Goal: Task Accomplishment & Management: Manage account settings

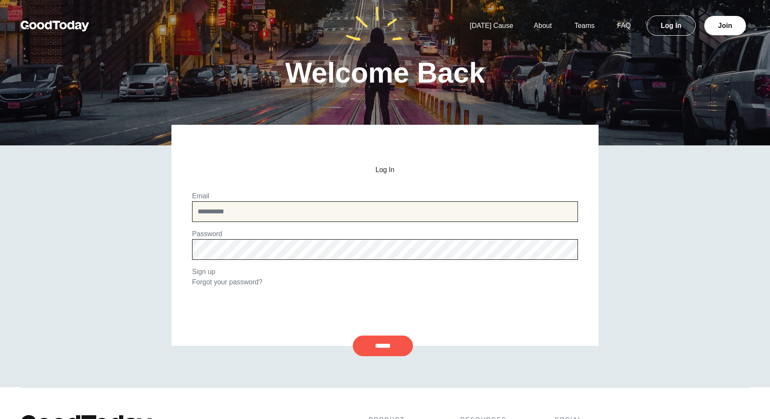
click at [264, 212] on input "email" at bounding box center [385, 211] width 386 height 21
click at [515, 208] on input "email" at bounding box center [385, 211] width 386 height 21
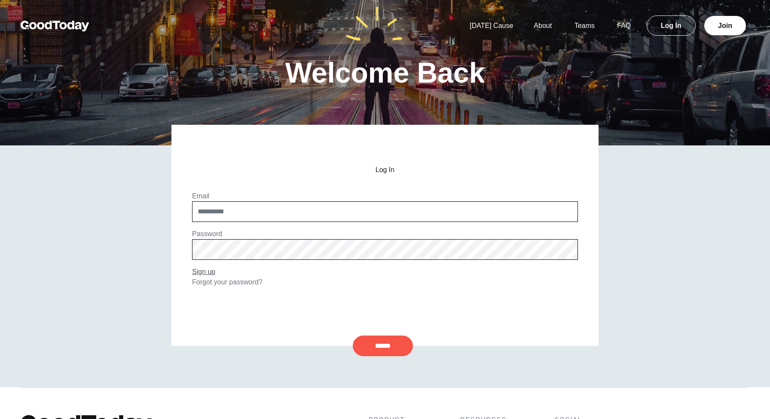
click at [203, 273] on link "Sign up" at bounding box center [203, 271] width 23 height 7
click at [236, 281] on link "Forgot your password?" at bounding box center [227, 281] width 71 height 7
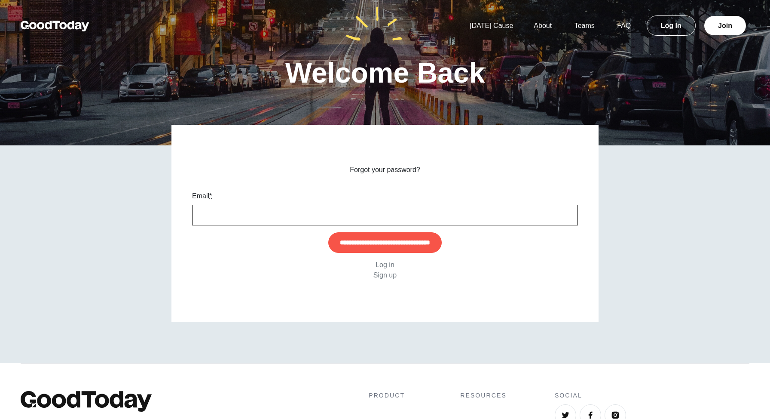
click at [294, 212] on input "Email *" at bounding box center [385, 215] width 386 height 21
type input "**********"
click at [536, 281] on div "**********" at bounding box center [385, 223] width 427 height 197
click at [404, 251] on input "**********" at bounding box center [385, 242] width 114 height 21
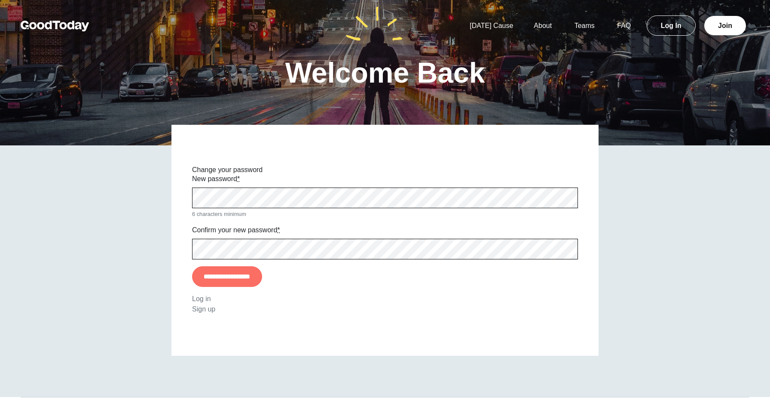
click at [262, 277] on input "**********" at bounding box center [227, 276] width 70 height 21
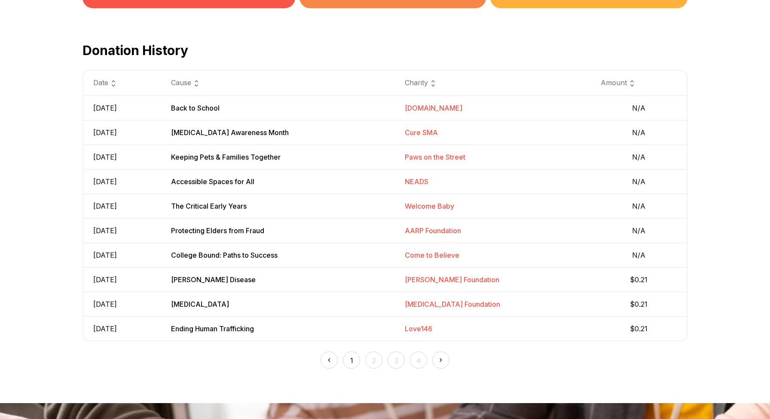
scroll to position [265, 0]
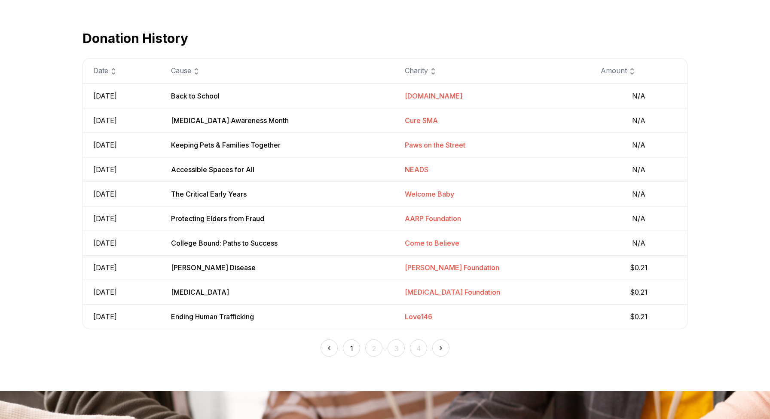
click at [439, 349] on img at bounding box center [440, 347] width 9 height 9
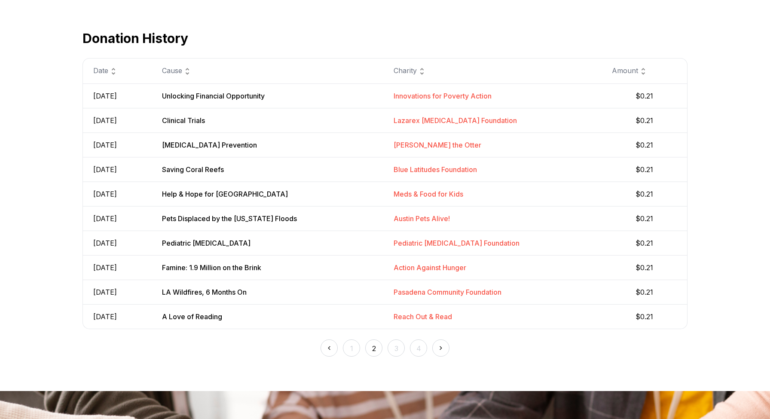
click at [439, 349] on img at bounding box center [440, 347] width 9 height 9
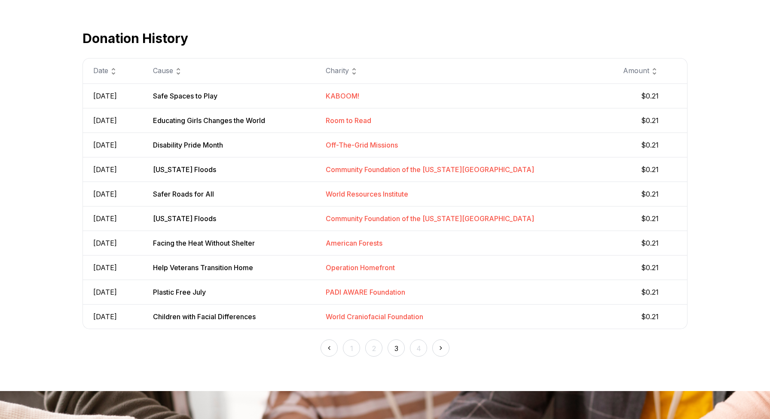
click at [439, 349] on img at bounding box center [440, 347] width 9 height 9
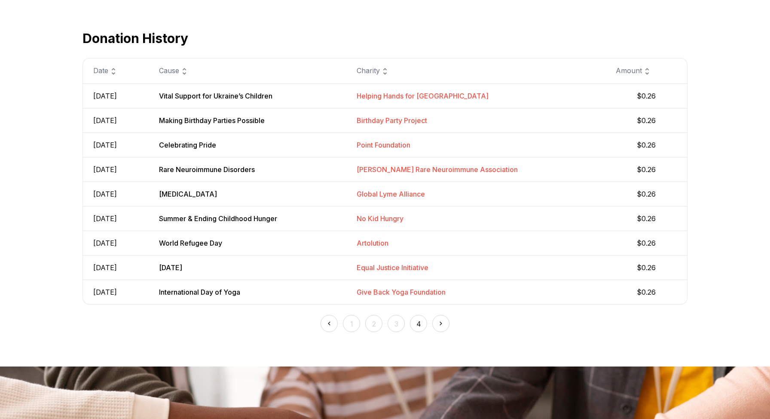
click at [328, 326] on img at bounding box center [329, 323] width 9 height 9
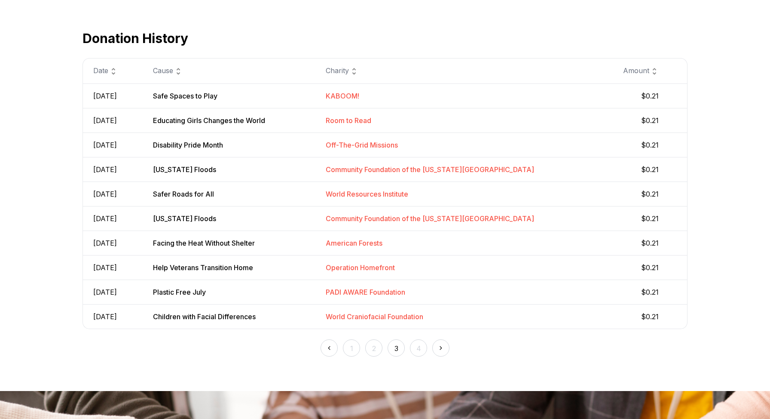
click at [315, 326] on td "Children with Facial Differences" at bounding box center [229, 316] width 172 height 25
click at [331, 343] on img at bounding box center [329, 347] width 9 height 9
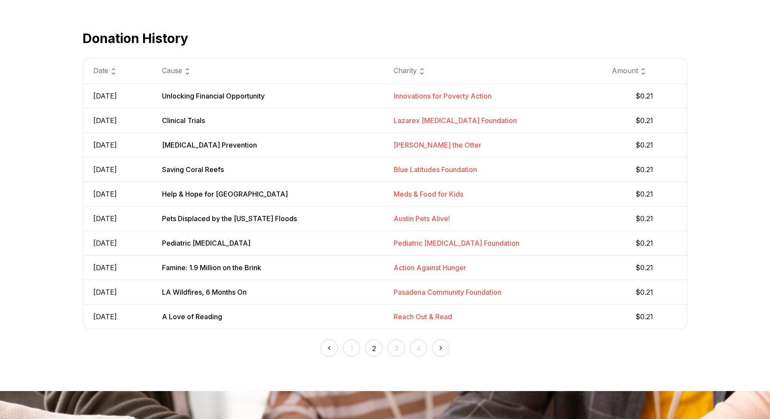
click at [331, 350] on img at bounding box center [329, 347] width 9 height 9
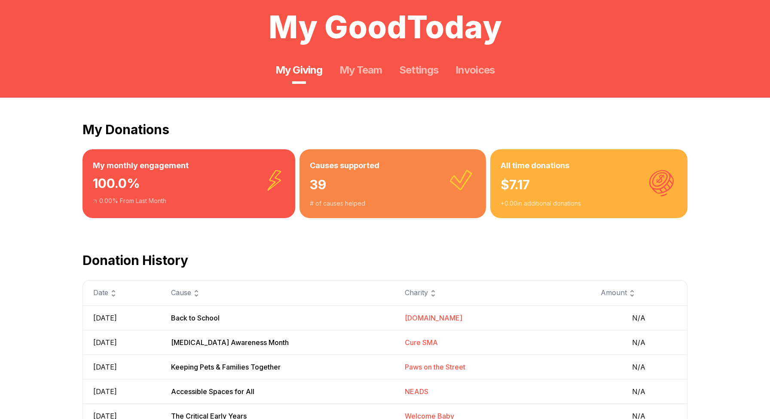
scroll to position [38, 0]
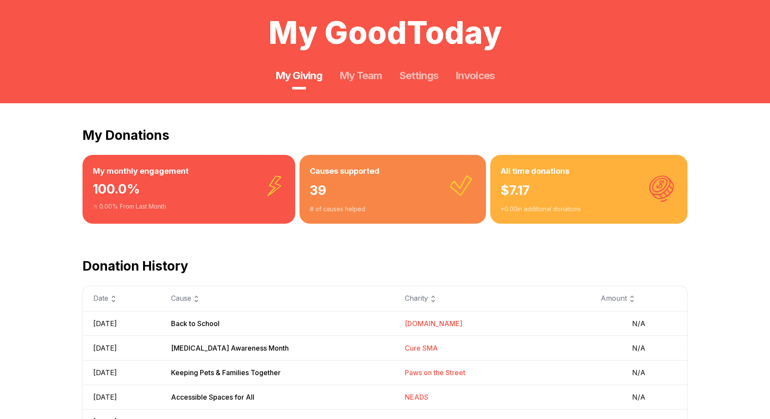
click at [375, 86] on div "My GoodToday My Giving My Team Settings Invoices" at bounding box center [385, 32] width 770 height 141
click at [375, 78] on link "My Team" at bounding box center [361, 76] width 43 height 14
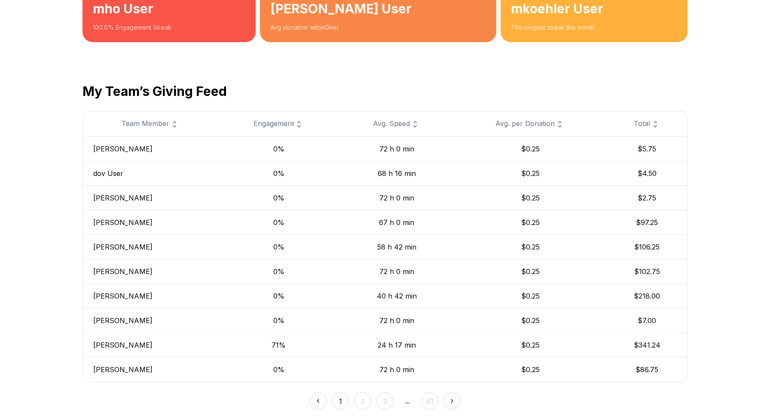
scroll to position [247, 0]
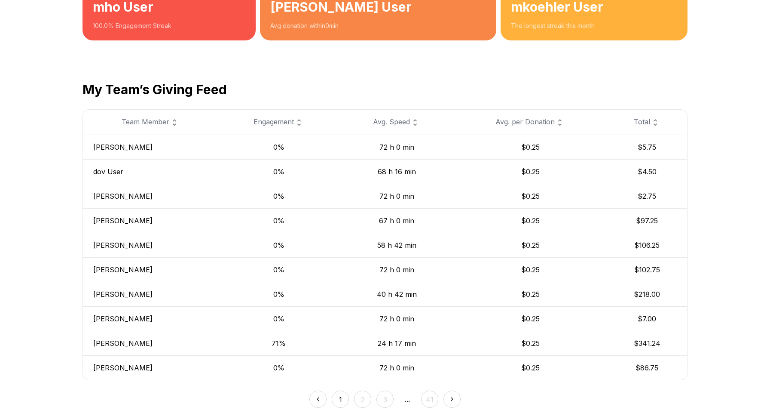
click at [652, 122] on img at bounding box center [655, 122] width 10 height 10
click at [171, 119] on img at bounding box center [174, 122] width 10 height 10
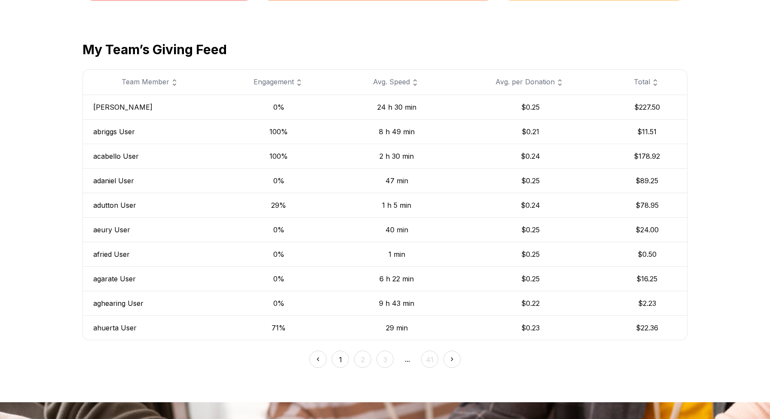
scroll to position [288, 0]
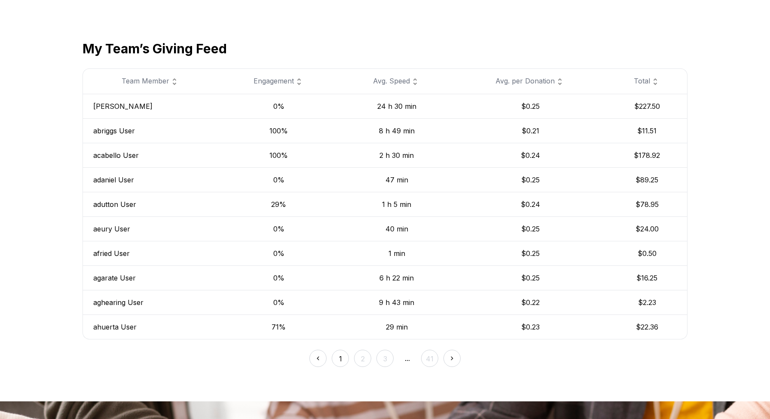
click at [456, 357] on img at bounding box center [452, 357] width 9 height 9
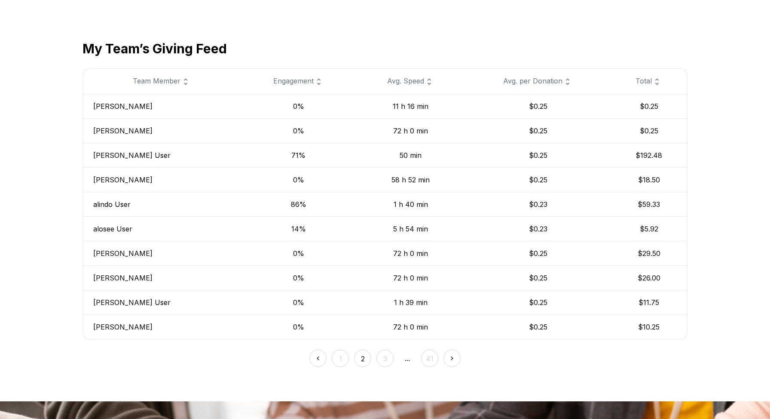
click at [455, 359] on img at bounding box center [452, 357] width 9 height 9
click at [455, 359] on button at bounding box center [463, 357] width 17 height 17
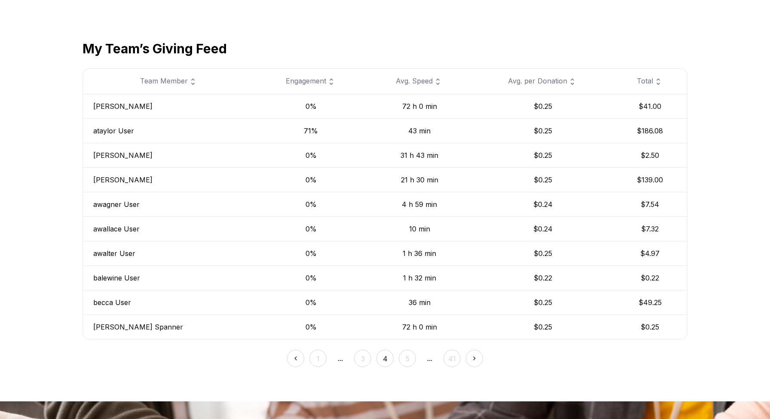
click at [455, 359] on button "41" at bounding box center [452, 357] width 17 height 17
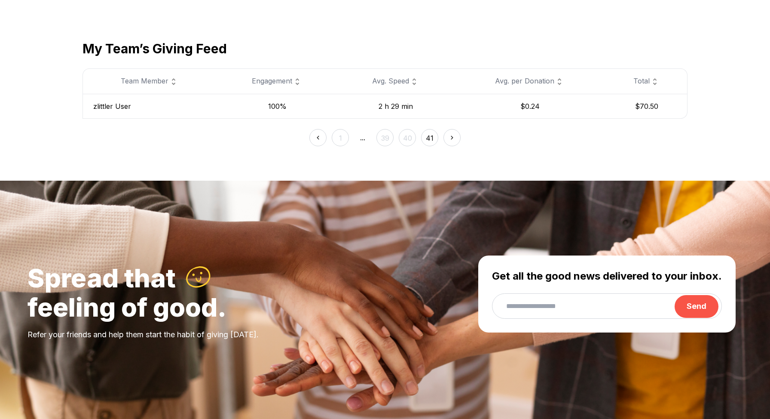
click at [455, 359] on div at bounding box center [249, 373] width 442 height 67
click at [319, 135] on img at bounding box center [317, 137] width 9 height 9
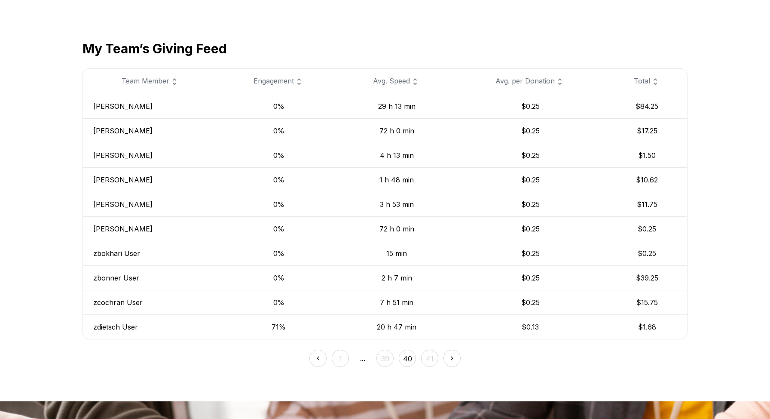
click at [319, 361] on img at bounding box center [317, 357] width 9 height 9
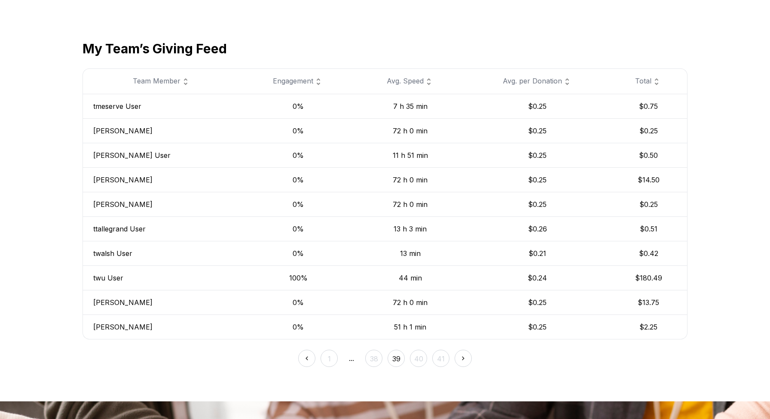
click at [319, 361] on div "1 ... 38 39 40 41" at bounding box center [385, 353] width 605 height 28
click at [307, 360] on img at bounding box center [306, 357] width 9 height 9
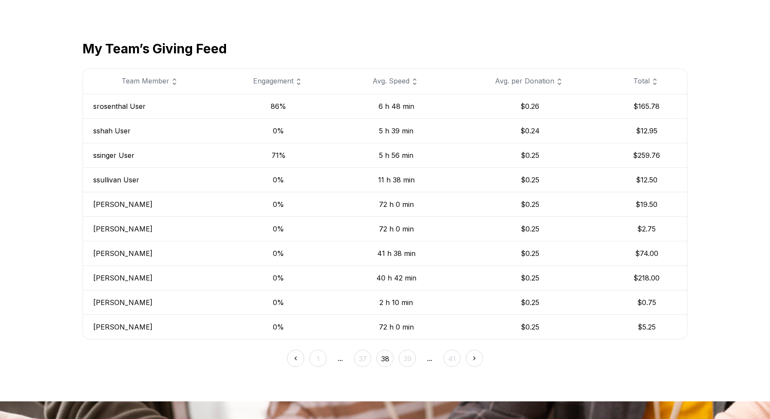
click at [316, 360] on button "1" at bounding box center [318, 357] width 17 height 17
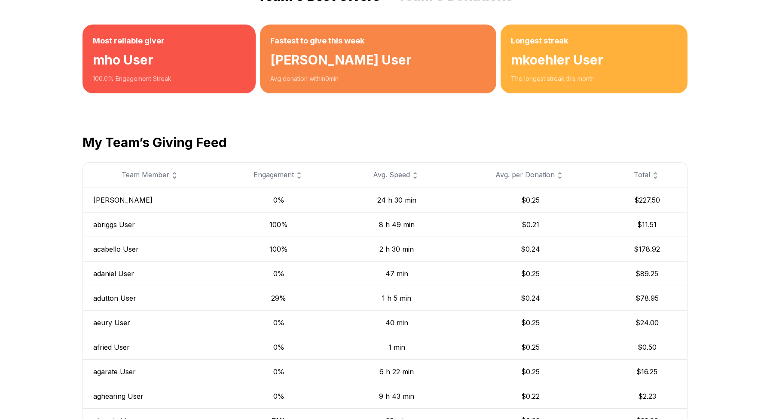
scroll to position [193, 0]
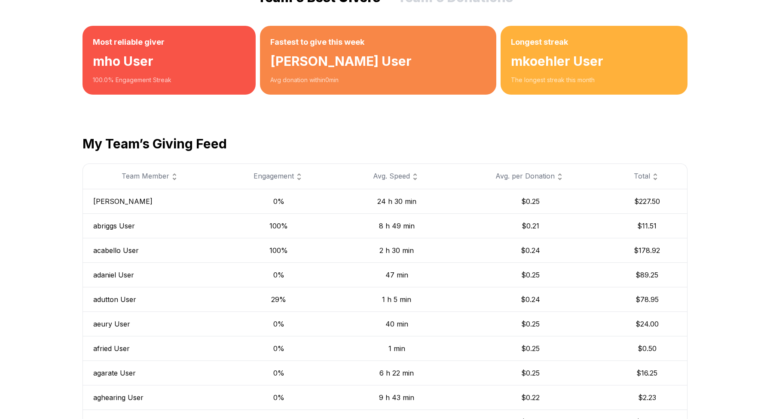
click at [411, 174] on img at bounding box center [415, 177] width 10 height 10
click at [412, 176] on img at bounding box center [415, 177] width 10 height 10
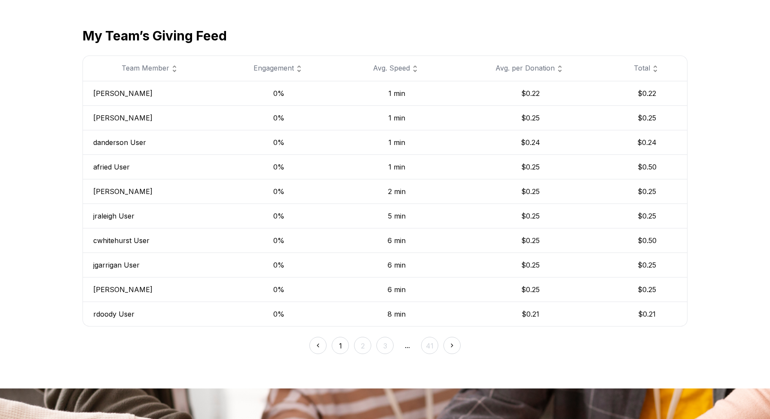
scroll to position [307, 0]
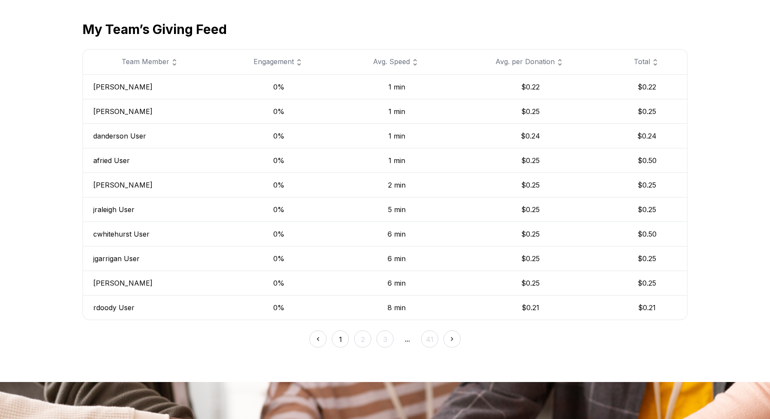
click at [185, 67] on th "Team Member" at bounding box center [151, 61] width 136 height 25
click at [162, 63] on div "Team Member" at bounding box center [150, 61] width 115 height 11
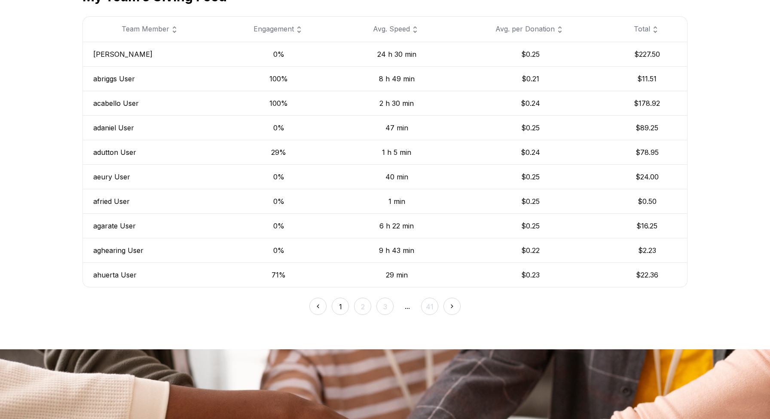
scroll to position [353, 0]
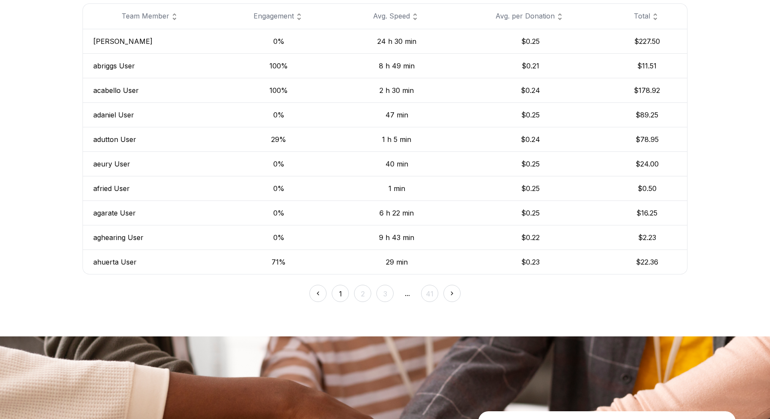
click at [453, 290] on img at bounding box center [452, 292] width 9 height 9
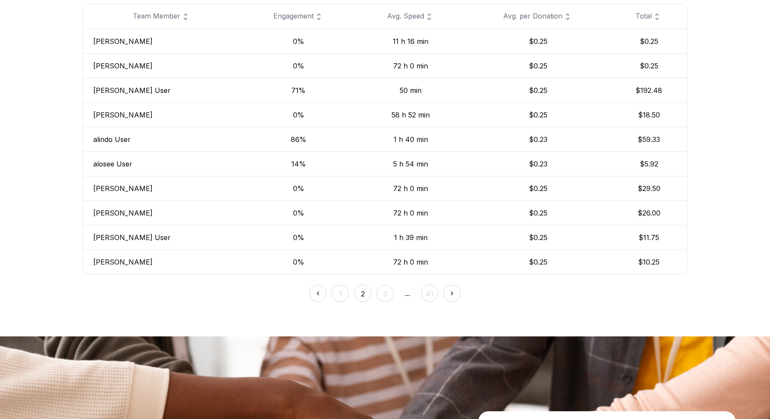
click at [453, 295] on img at bounding box center [452, 292] width 9 height 9
click at [453, 295] on div "1 2 3 4 ... 41" at bounding box center [385, 288] width 605 height 28
click at [464, 294] on img at bounding box center [463, 292] width 9 height 9
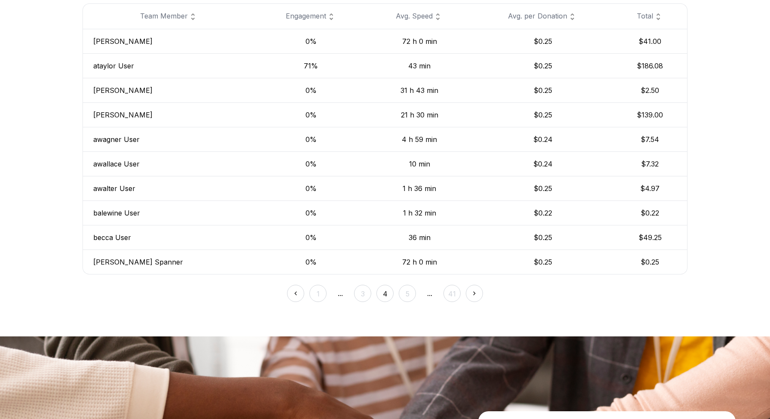
click at [472, 294] on img at bounding box center [474, 292] width 9 height 9
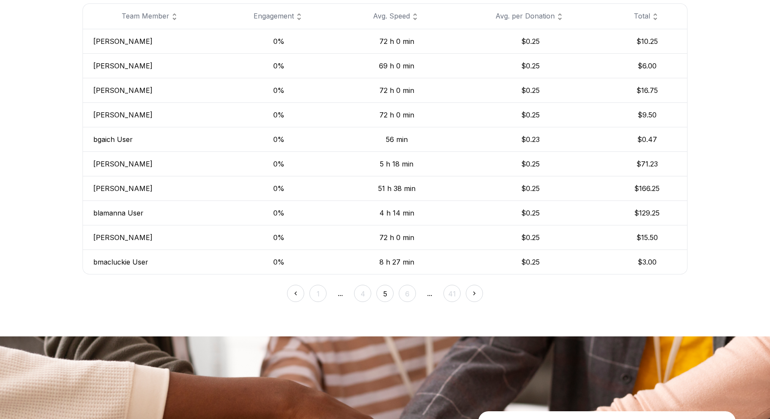
click at [475, 295] on img at bounding box center [474, 292] width 9 height 9
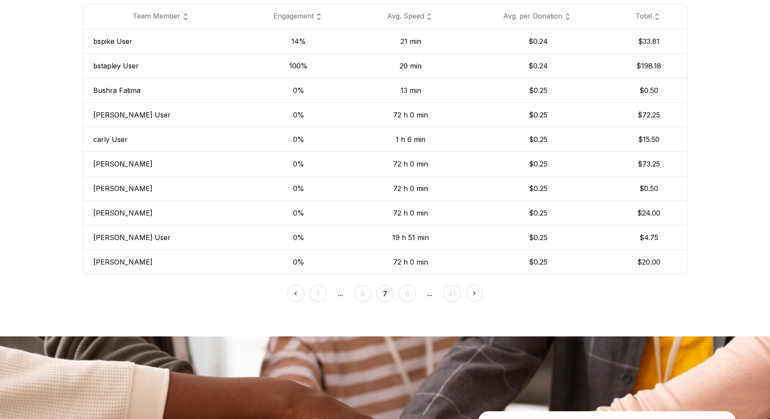
click at [475, 295] on img at bounding box center [474, 292] width 9 height 9
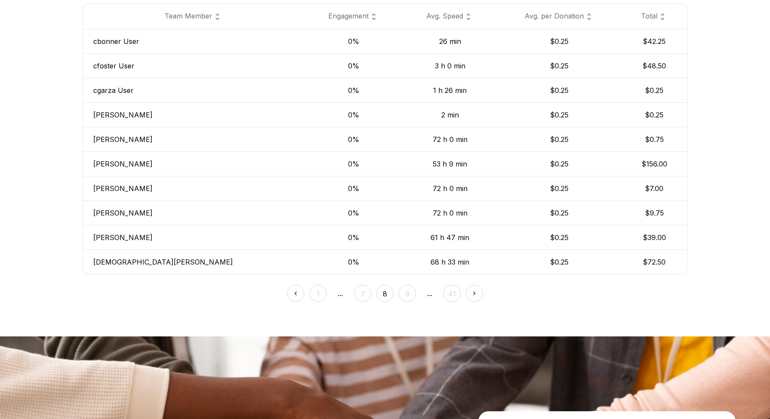
click at [476, 294] on img at bounding box center [474, 292] width 9 height 9
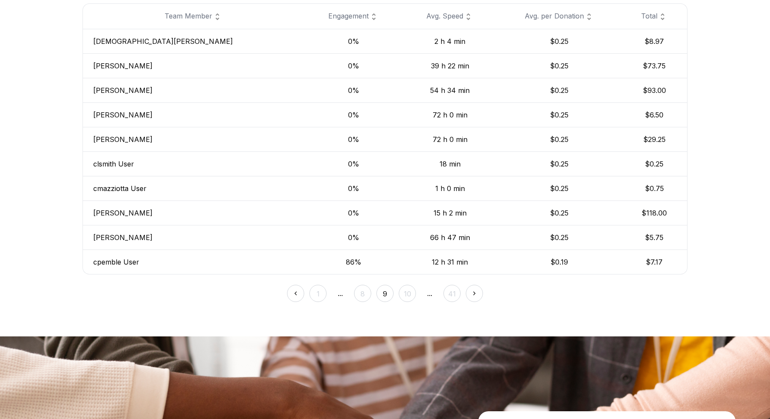
click at [476, 294] on img at bounding box center [474, 292] width 9 height 9
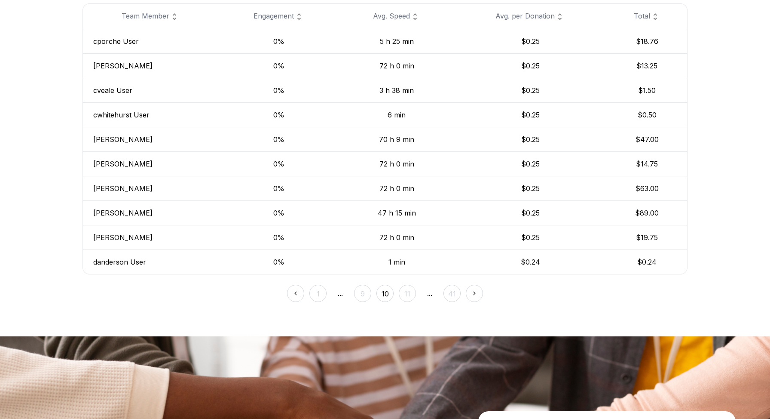
click at [476, 294] on img at bounding box center [474, 292] width 9 height 9
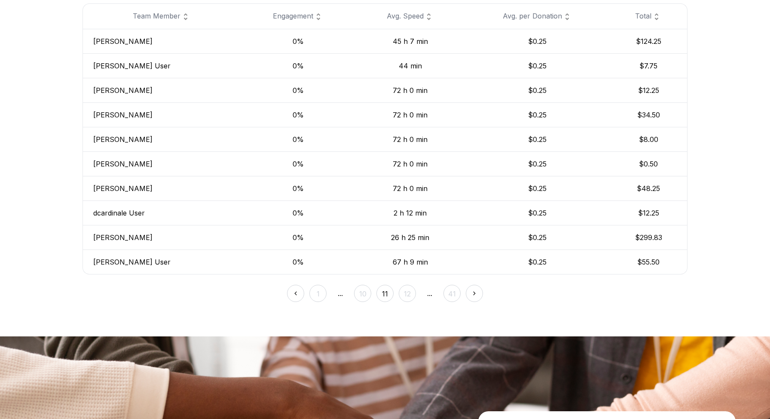
click at [476, 294] on img at bounding box center [474, 292] width 9 height 9
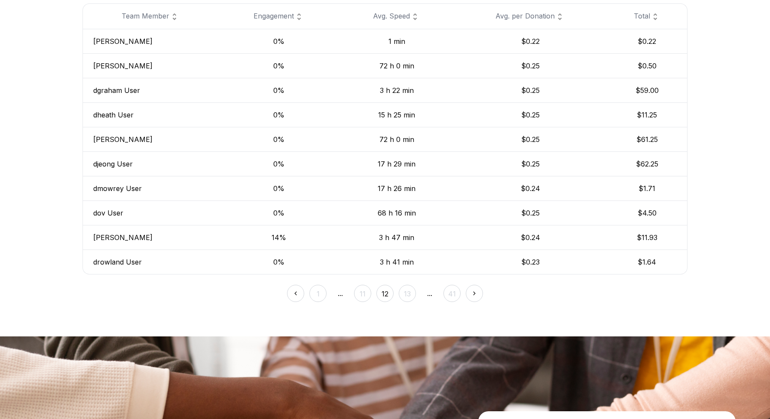
click at [476, 294] on img at bounding box center [474, 292] width 9 height 9
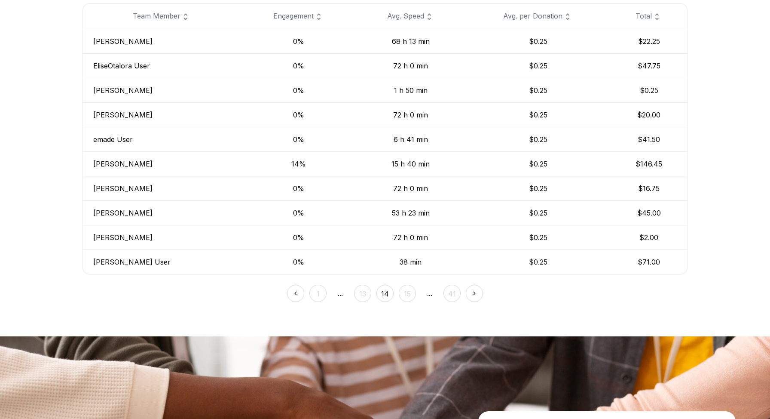
click at [476, 294] on img at bounding box center [474, 292] width 9 height 9
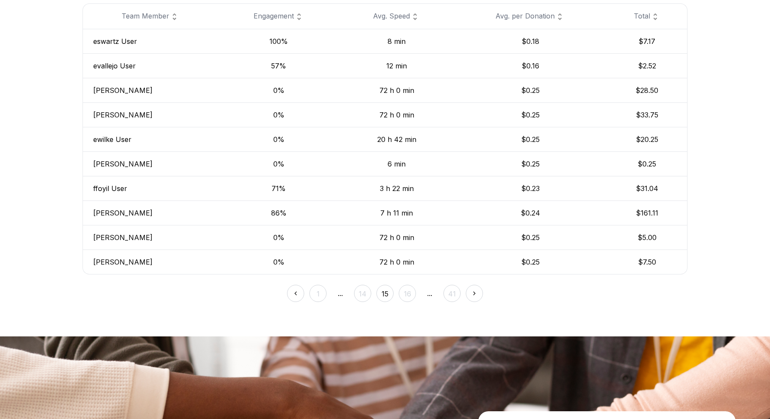
click at [533, 42] on td "$0.18" at bounding box center [530, 41] width 153 height 25
click at [537, 42] on td "$0.18" at bounding box center [530, 41] width 153 height 25
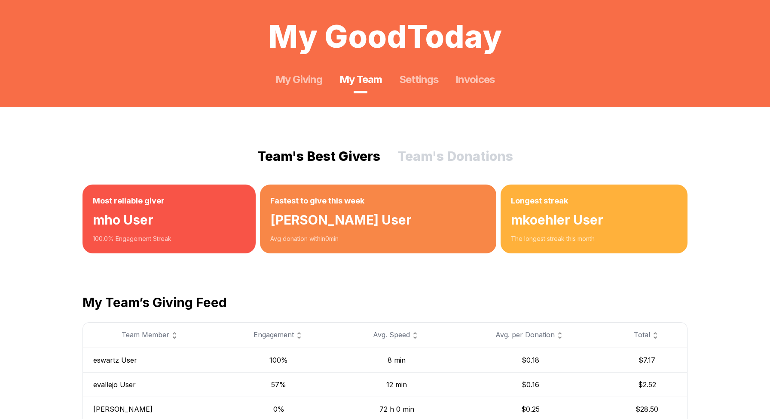
scroll to position [0, 0]
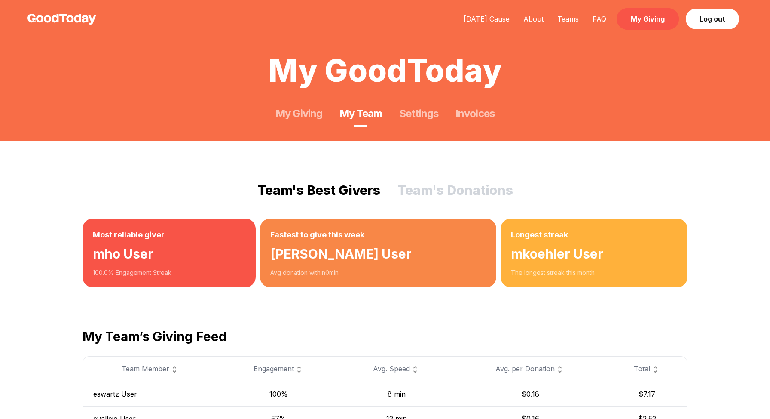
click at [646, 21] on link "My Giving" at bounding box center [648, 18] width 62 height 21
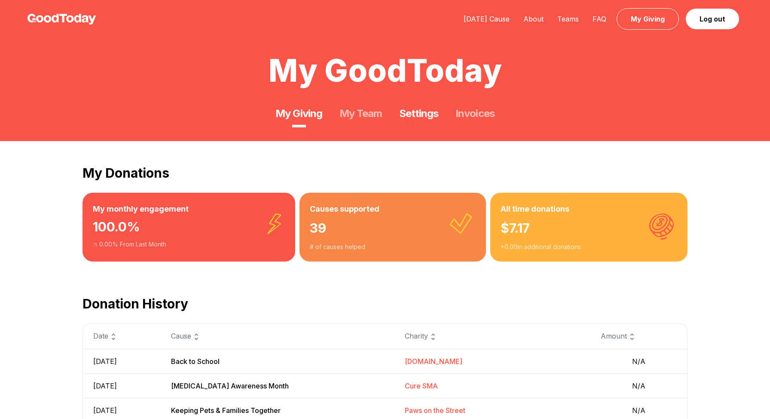
click at [424, 113] on link "Settings" at bounding box center [418, 114] width 39 height 14
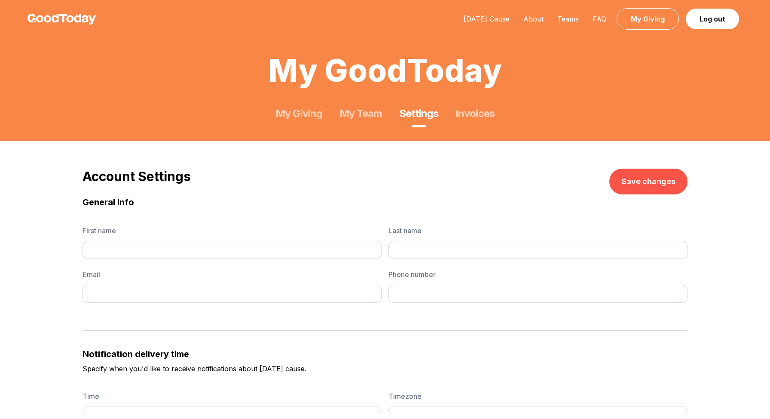
type input "*******"
type input "****"
type input "**********"
click at [143, 249] on input "*******" at bounding box center [232, 250] width 299 height 18
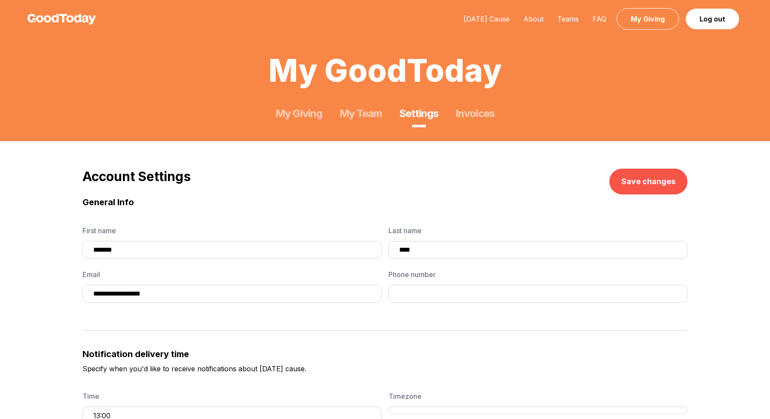
click at [143, 249] on input "*******" at bounding box center [232, 250] width 299 height 18
type input "*****"
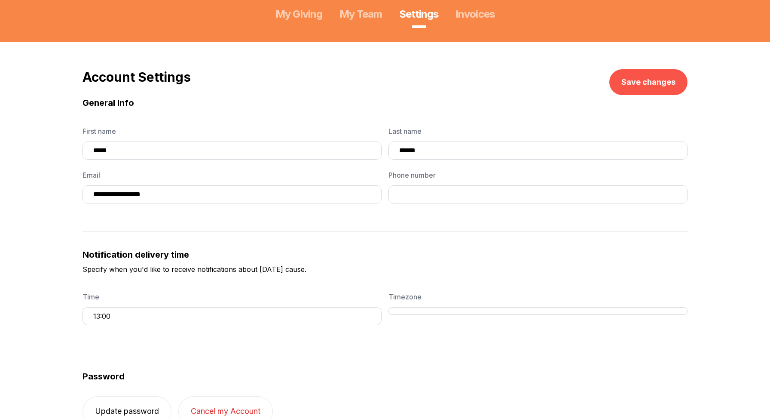
scroll to position [97, 0]
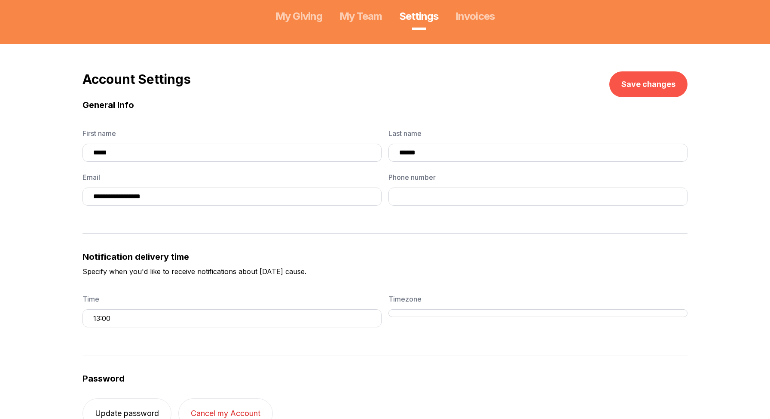
type input "******"
click at [638, 86] on button "Save changes" at bounding box center [649, 84] width 78 height 26
click at [650, 81] on button "Save changes" at bounding box center [649, 84] width 78 height 26
click at [302, 17] on link "My Giving" at bounding box center [299, 16] width 46 height 14
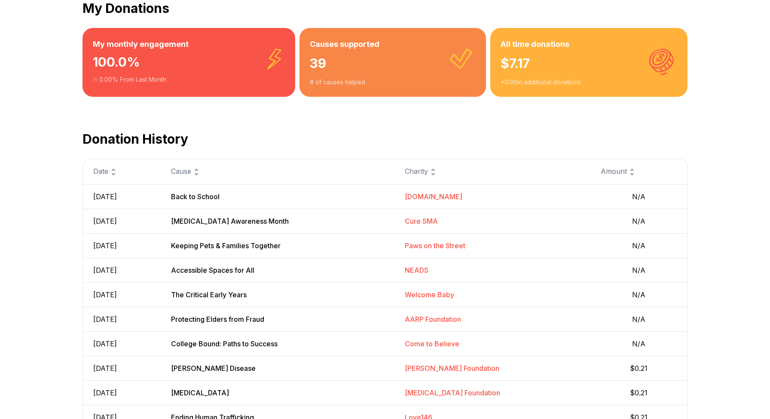
scroll to position [167, 0]
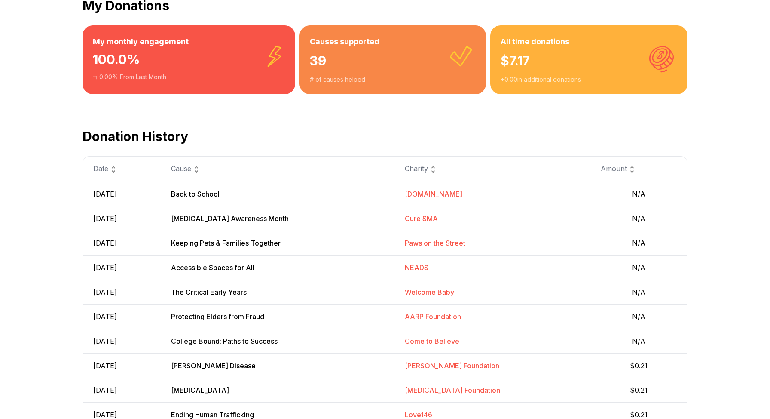
click at [636, 171] on img at bounding box center [632, 169] width 10 height 10
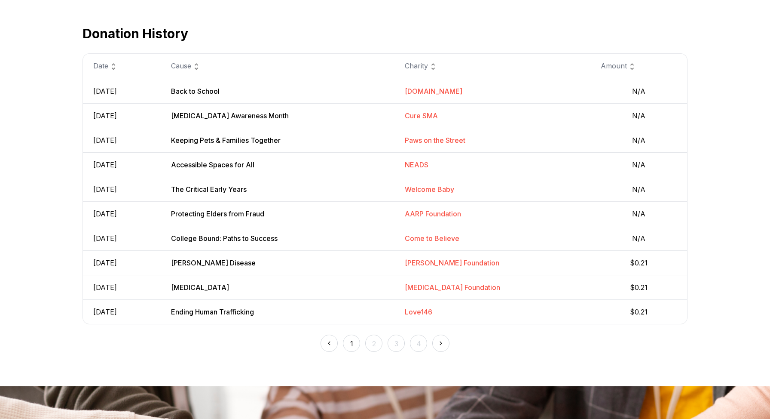
scroll to position [367, 0]
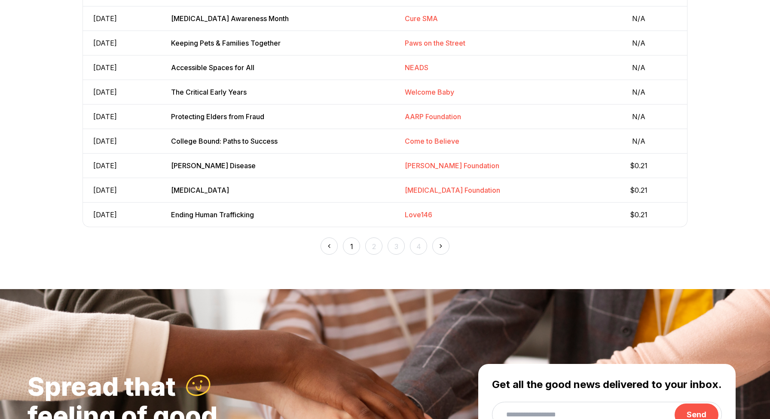
click at [441, 245] on img at bounding box center [440, 245] width 9 height 9
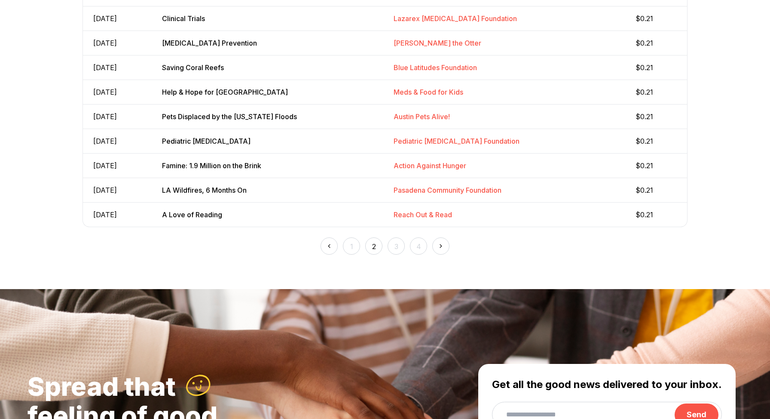
click at [441, 245] on img at bounding box center [440, 245] width 9 height 9
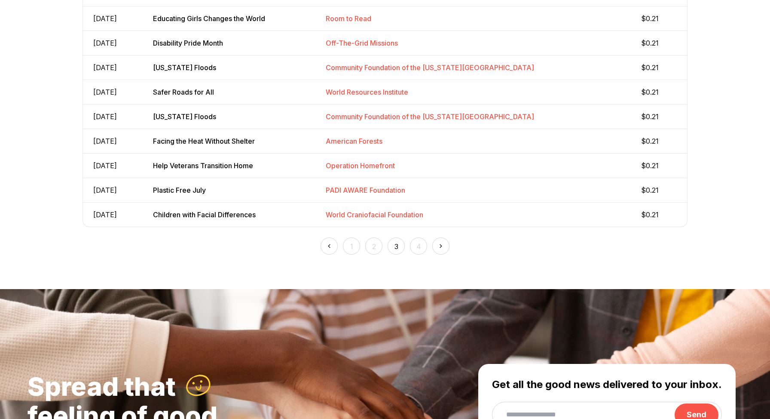
click at [441, 245] on img at bounding box center [440, 245] width 9 height 9
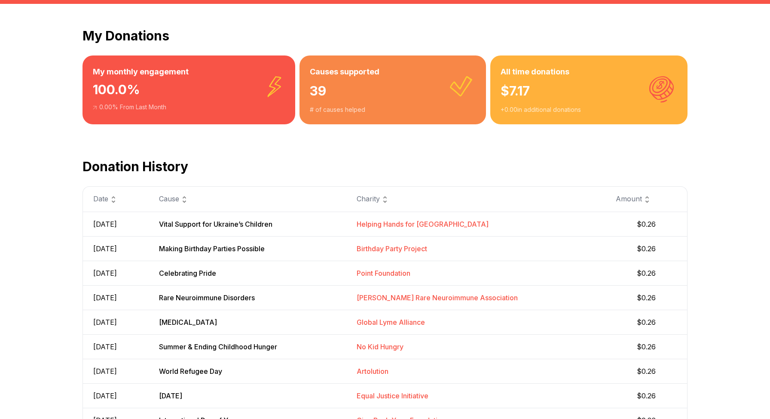
scroll to position [134, 0]
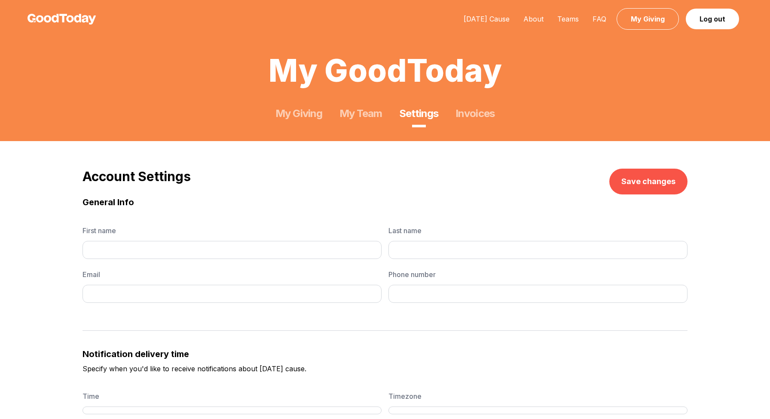
type input "*****"
type input "******"
type input "**********"
click at [472, 118] on link "Invoices" at bounding box center [475, 114] width 39 height 14
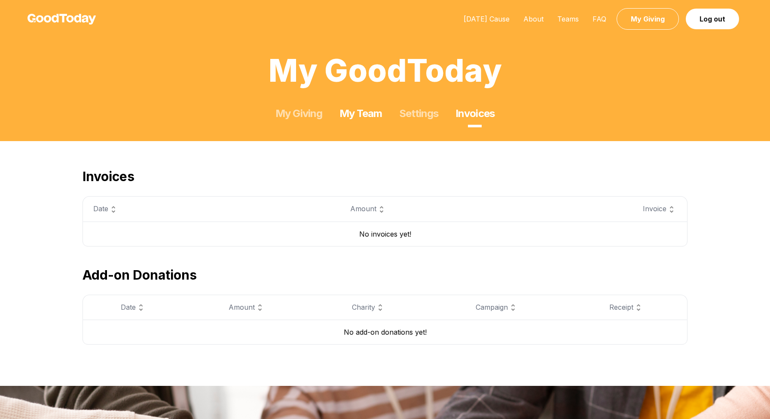
click at [354, 108] on link "My Team" at bounding box center [361, 114] width 43 height 14
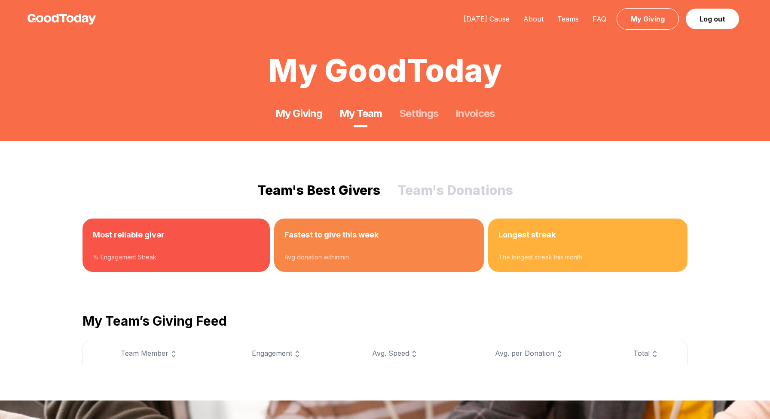
click at [303, 113] on link "My Giving" at bounding box center [299, 114] width 46 height 14
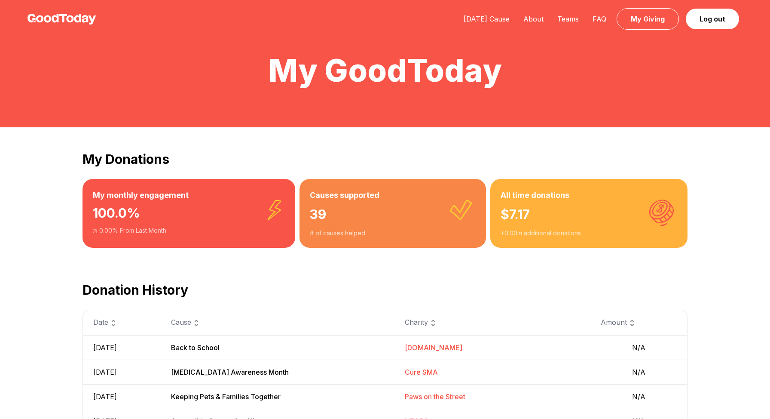
click at [558, 216] on div "$ 7.17" at bounding box center [589, 215] width 177 height 28
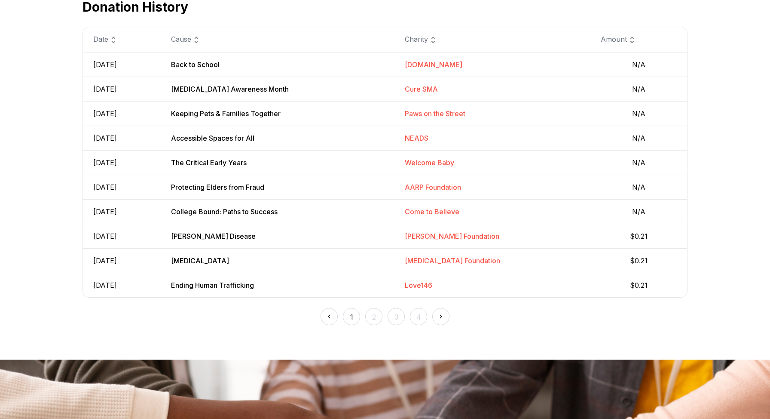
scroll to position [297, 0]
